Goal: Information Seeking & Learning: Learn about a topic

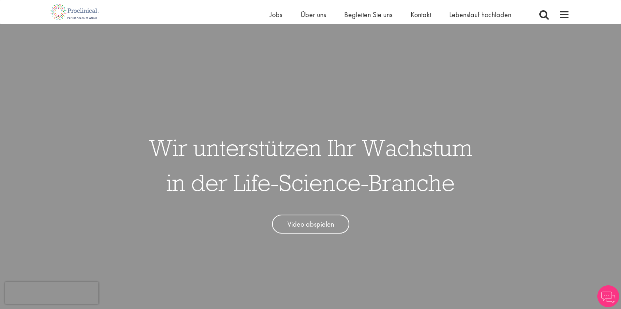
scroll to position [46, 0]
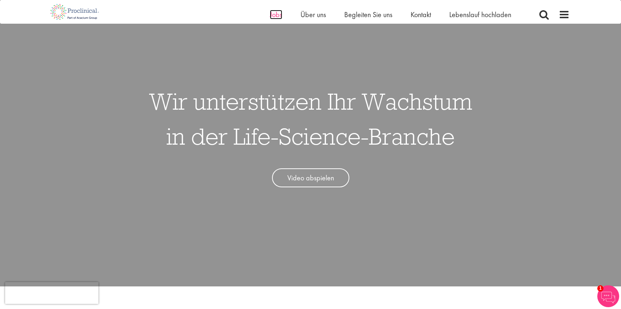
click at [280, 16] on font "Jobs" at bounding box center [276, 14] width 12 height 9
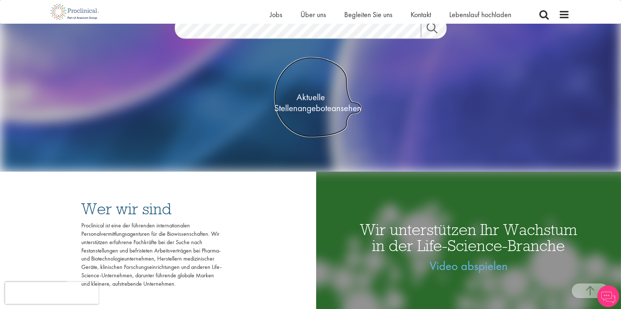
click at [316, 102] on font "Aktuelle Stellenangebote" at bounding box center [302, 102] width 57 height 23
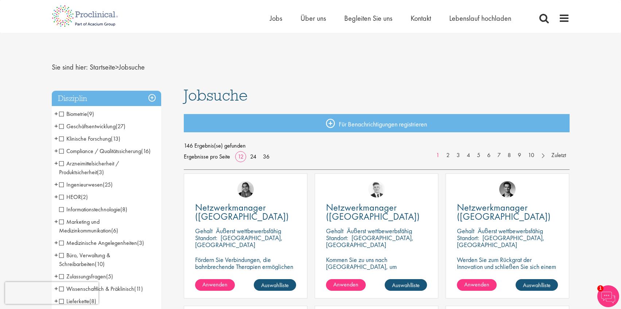
drag, startPoint x: 62, startPoint y: 138, endPoint x: 65, endPoint y: 137, distance: 3.7
click at [62, 138] on span "Klinische Forschung" at bounding box center [85, 139] width 52 height 8
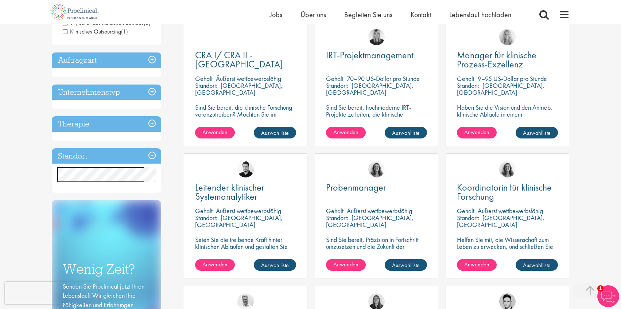
scroll to position [184, 0]
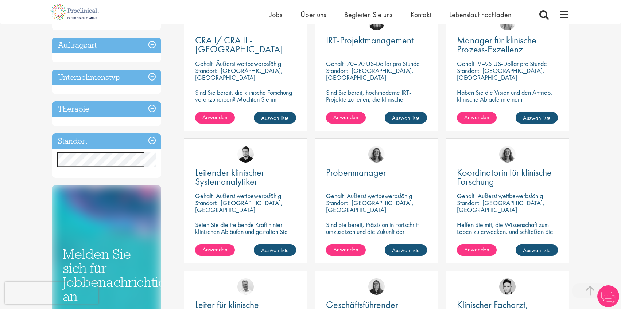
scroll to position [162, 0]
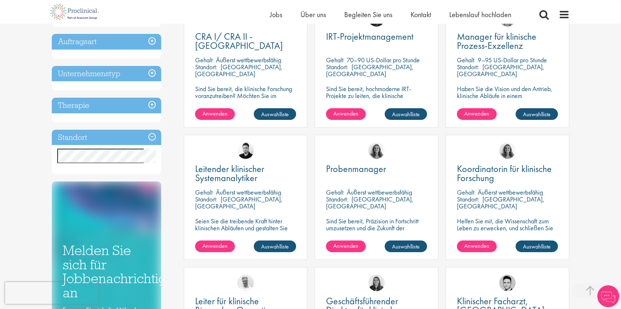
click at [149, 136] on h3 "Standort" at bounding box center [106, 138] width 109 height 16
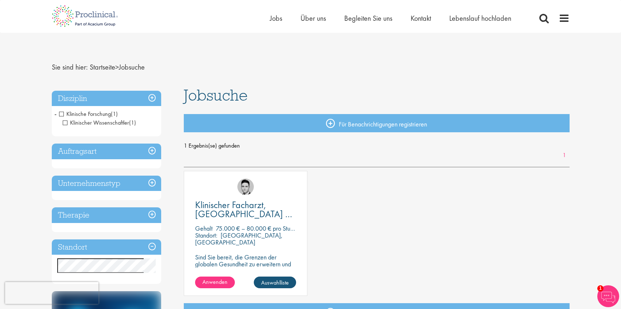
click at [62, 112] on span "Klinische Forschung" at bounding box center [85, 114] width 52 height 8
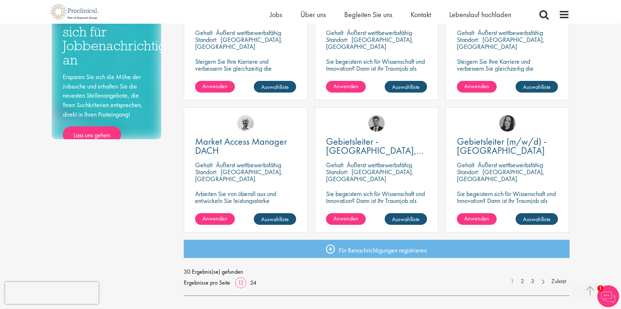
scroll to position [456, 0]
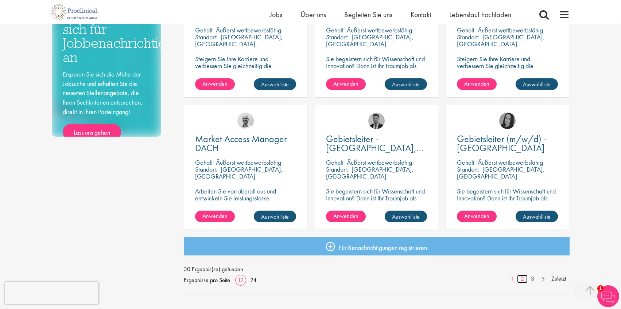
click at [520, 279] on font "2" at bounding box center [521, 279] width 3 height 8
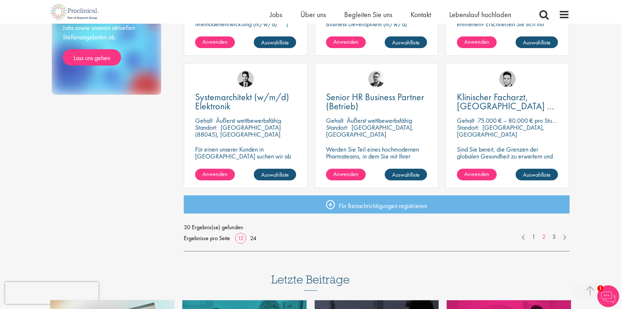
scroll to position [506, 0]
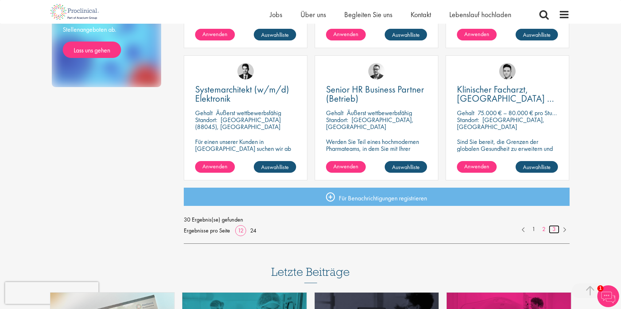
click at [553, 230] on font "3" at bounding box center [553, 229] width 3 height 8
